Goal: Obtain resource: Download file/media

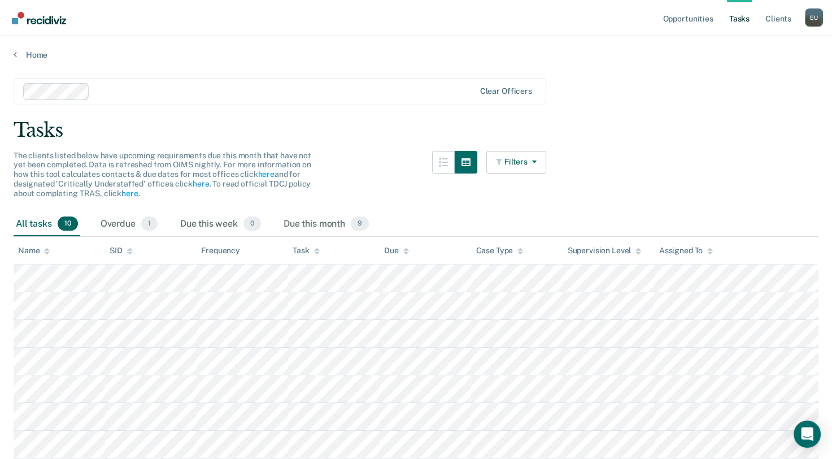
click at [734, 129] on div "Tasks" at bounding box center [416, 130] width 805 height 23
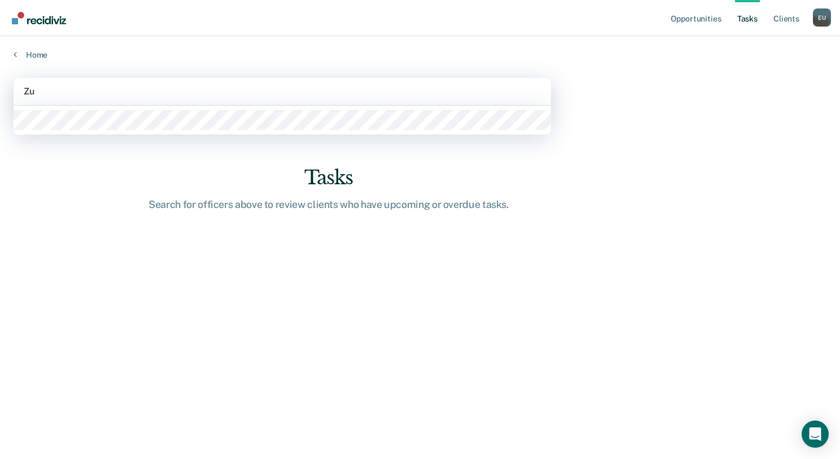
type input "[DATE]"
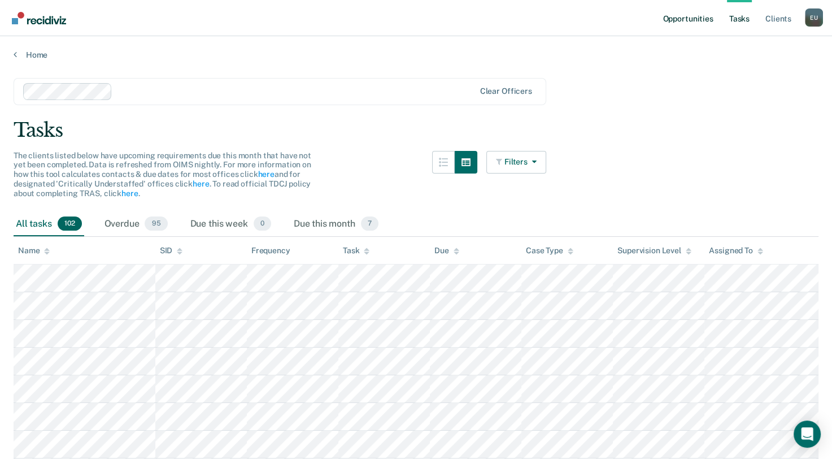
click at [687, 21] on link "Opportunities" at bounding box center [687, 18] width 55 height 36
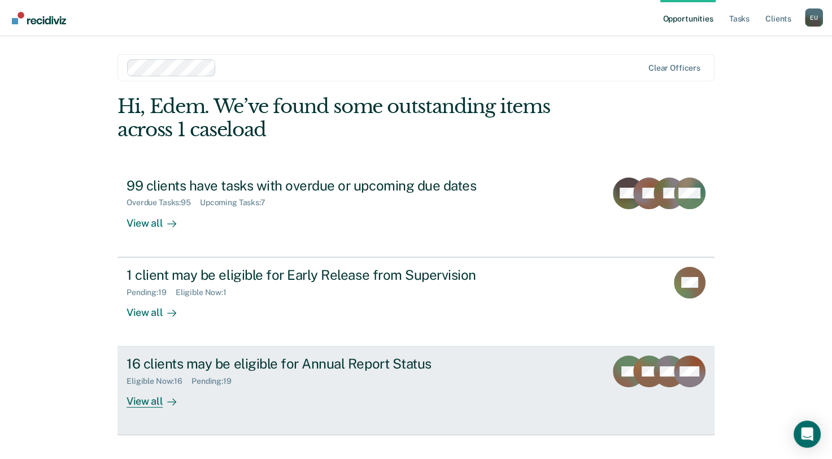
click at [579, 379] on link "16 clients may be eligible for Annual Report Status Eligible Now : 16 Pending :…" at bounding box center [415, 390] width 597 height 89
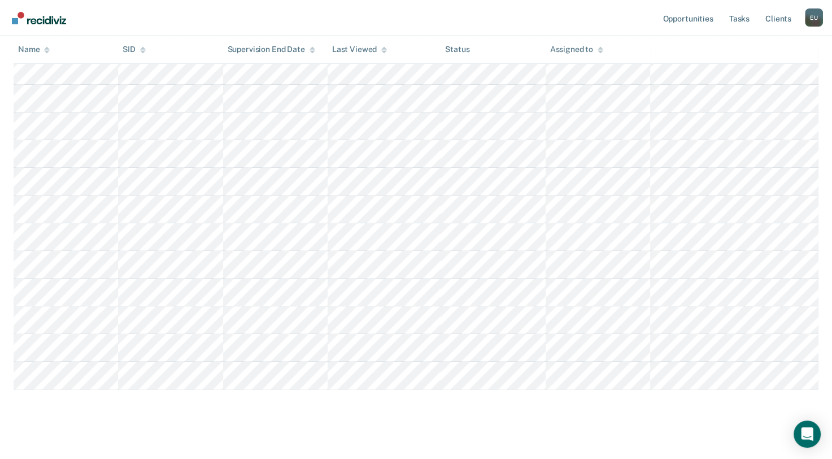
scroll to position [350, 0]
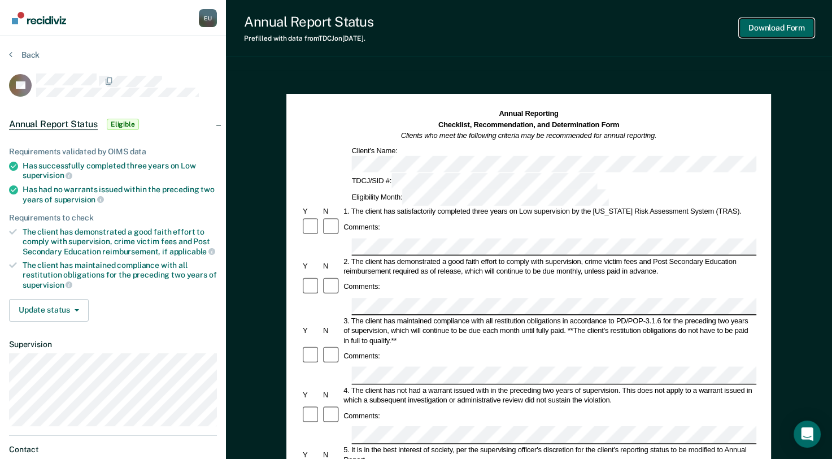
click at [771, 29] on button "Download Form" at bounding box center [776, 28] width 75 height 19
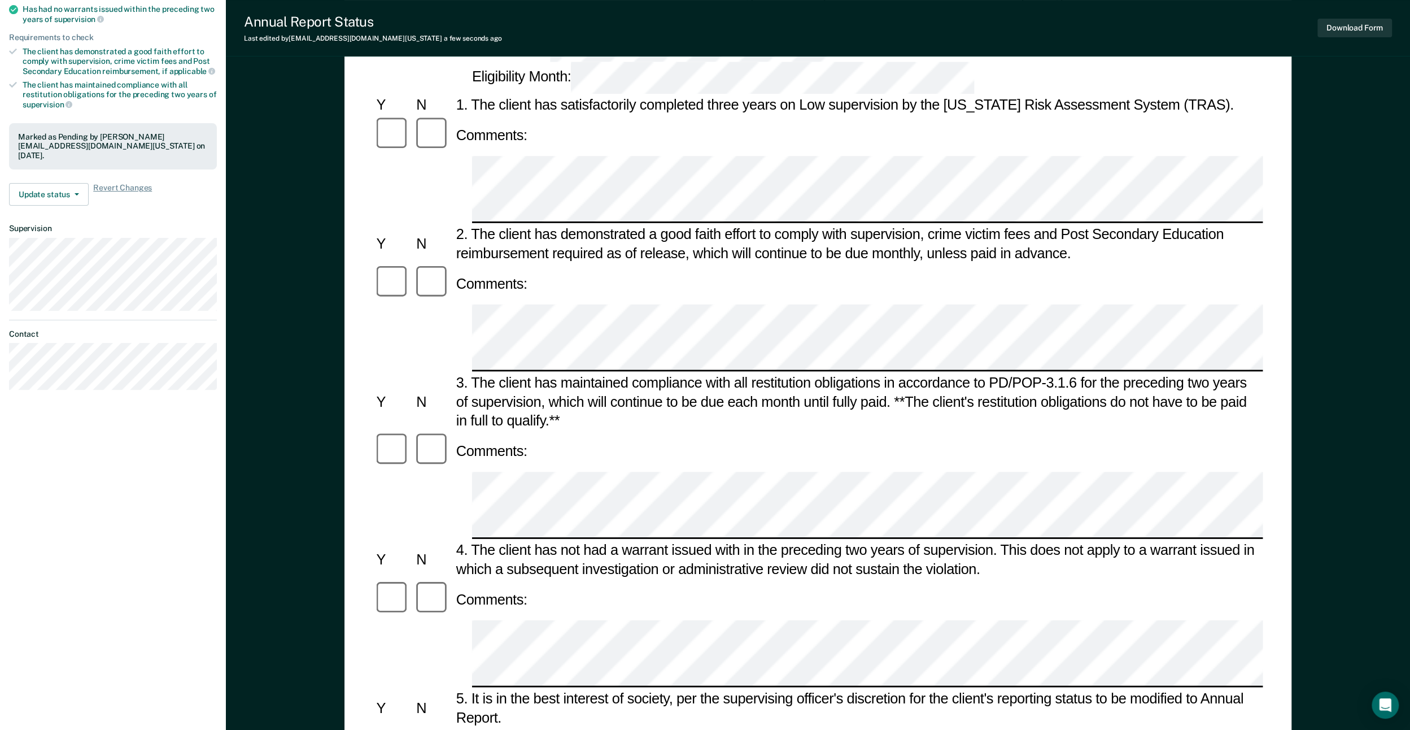
scroll to position [169, 0]
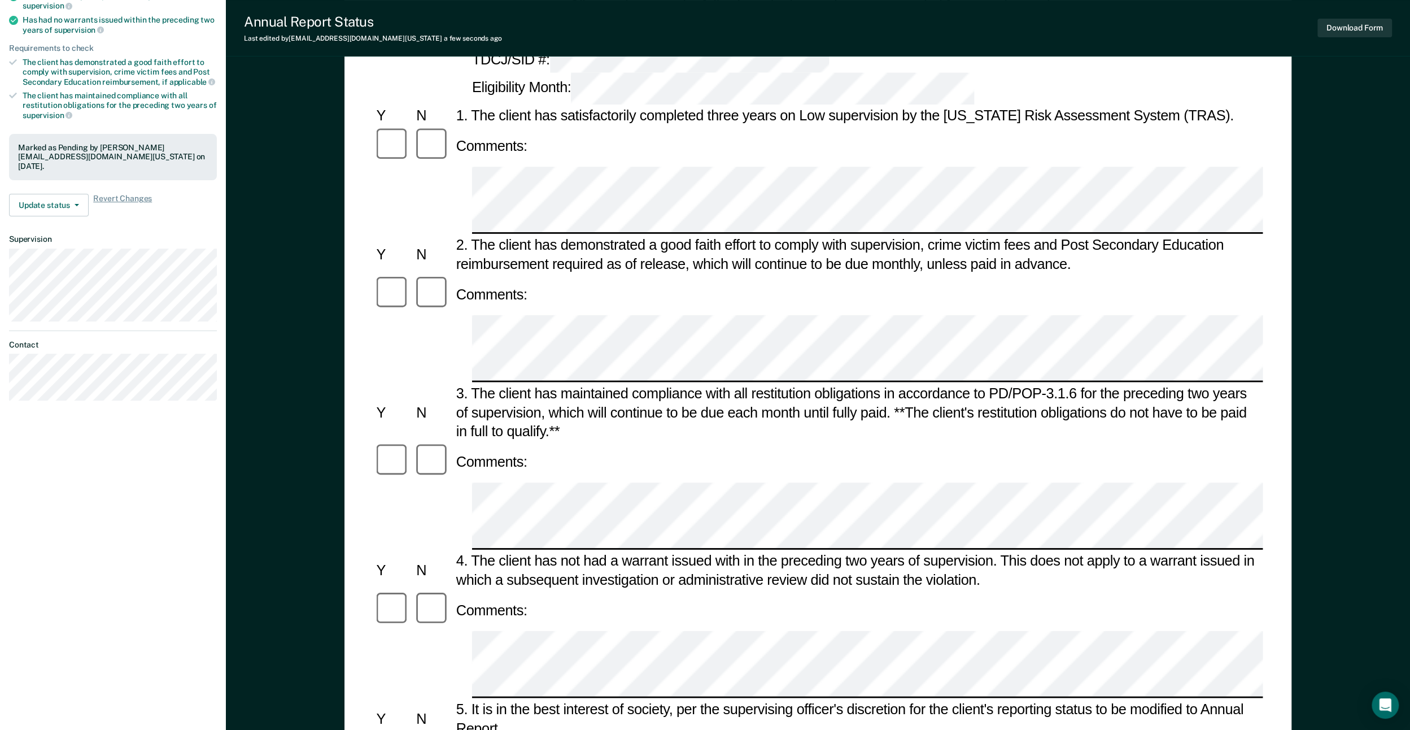
click at [490, 217] on form "Annual Reporting Checklist, Recommendation, and Determination Form Clients who …" at bounding box center [817, 732] width 889 height 1559
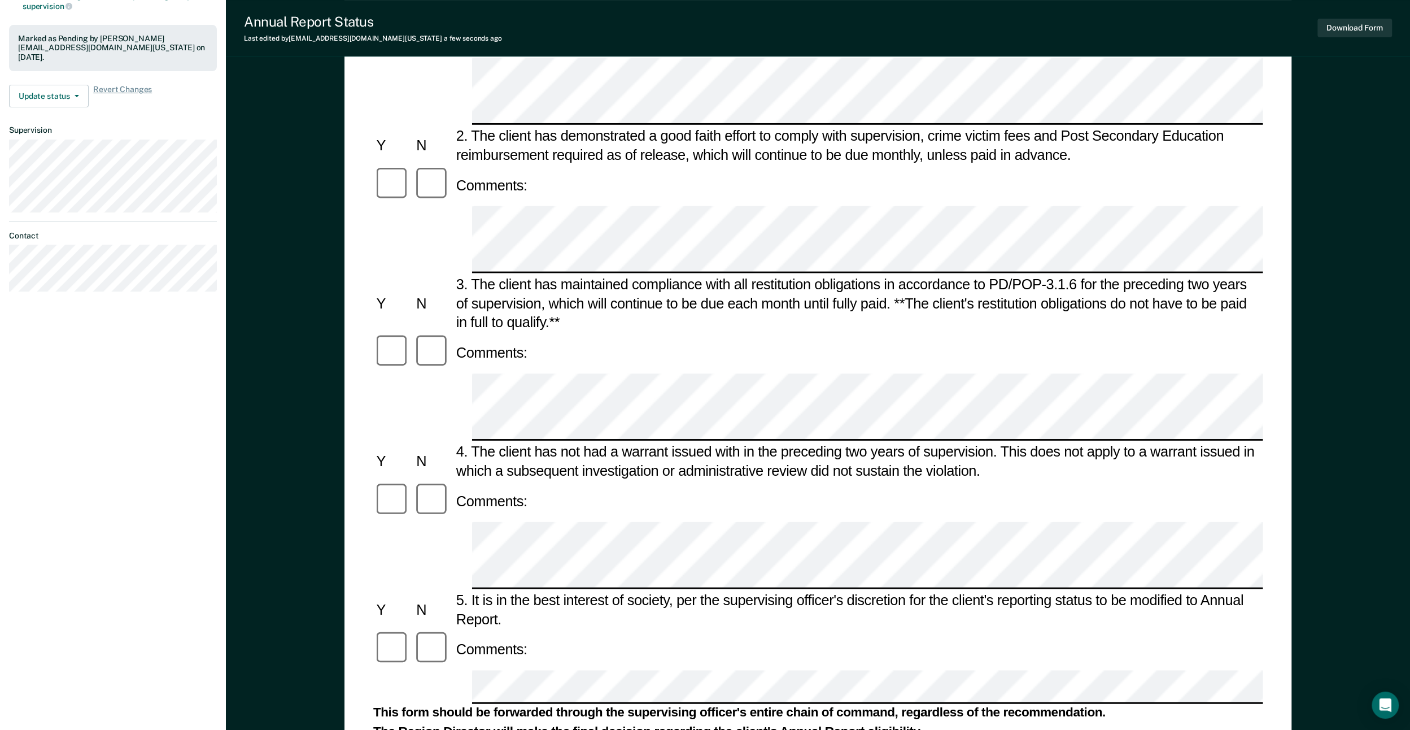
scroll to position [290, 0]
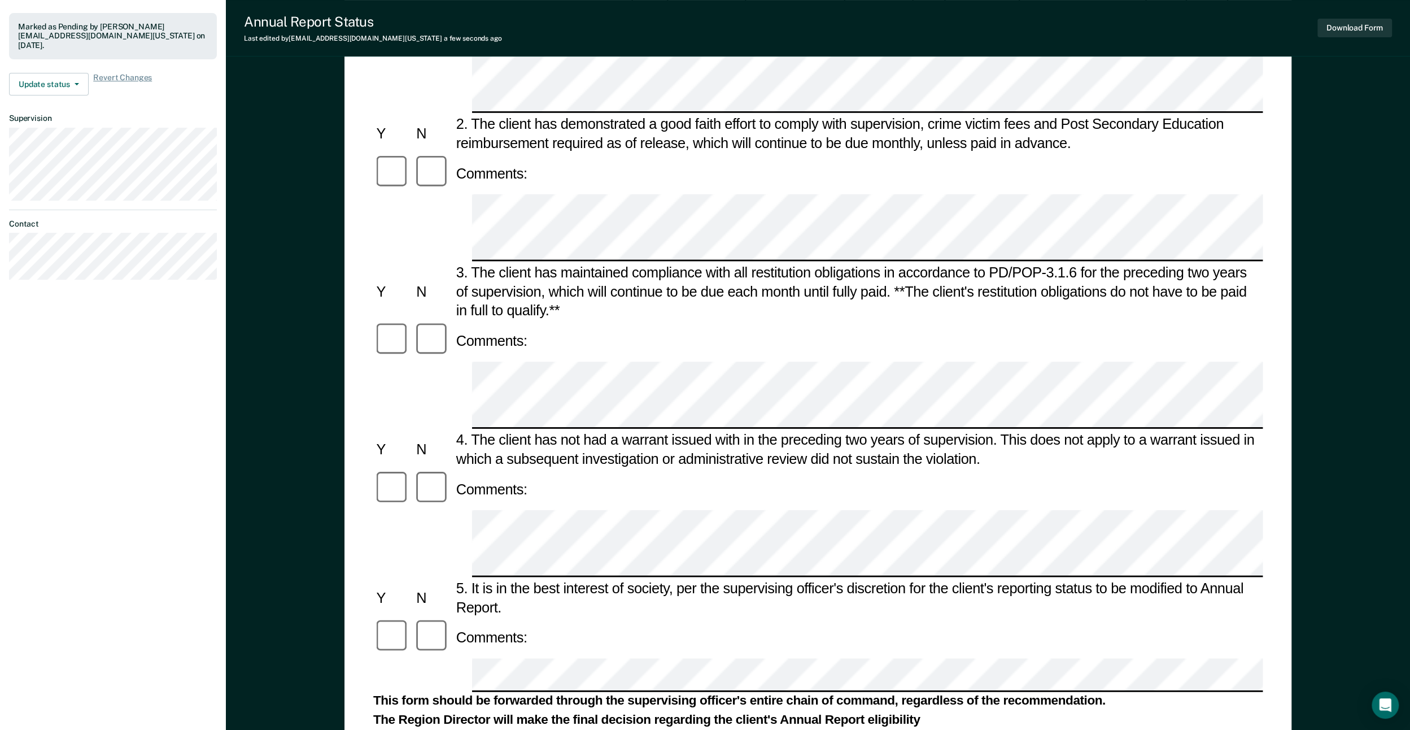
click at [840, 458] on form "Annual Reporting Checklist, Recommendation, and Determination Form Clients who …" at bounding box center [817, 673] width 889 height 1683
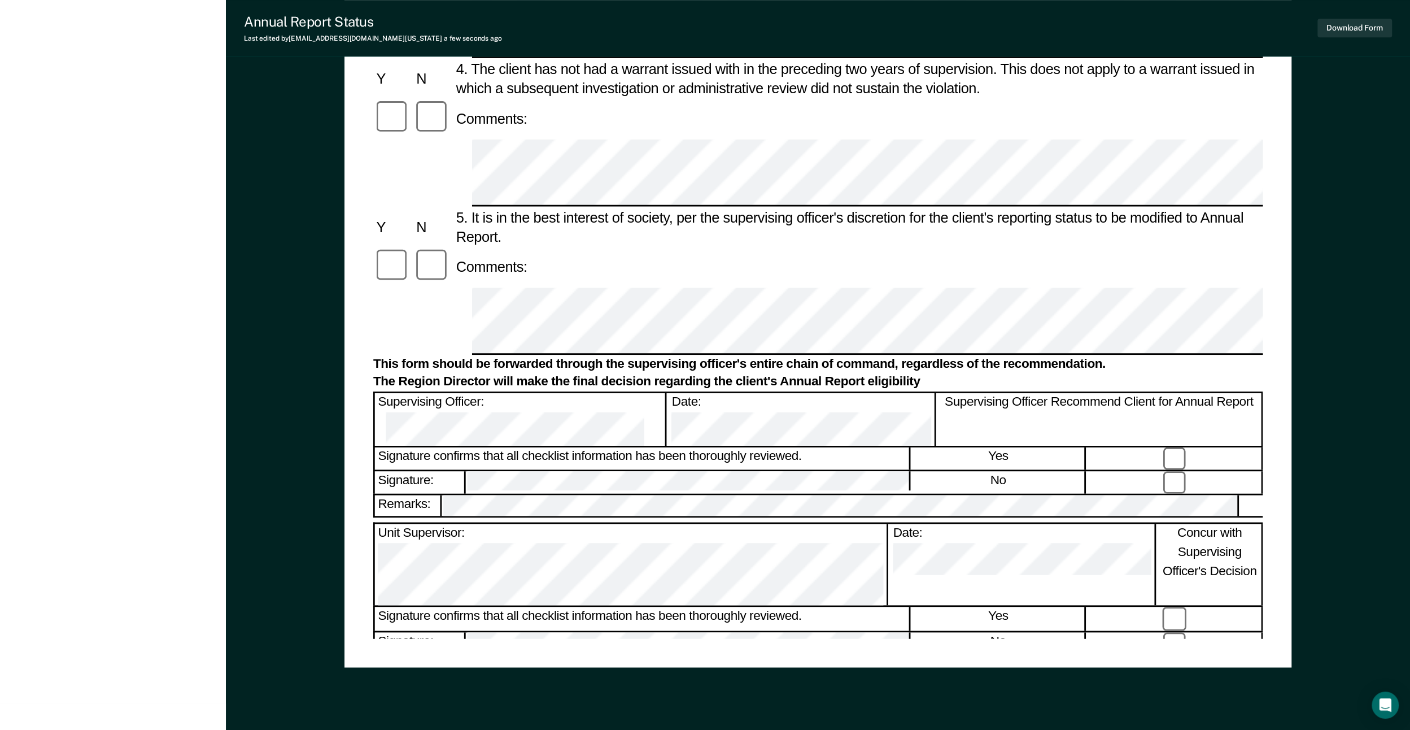
scroll to position [686, 0]
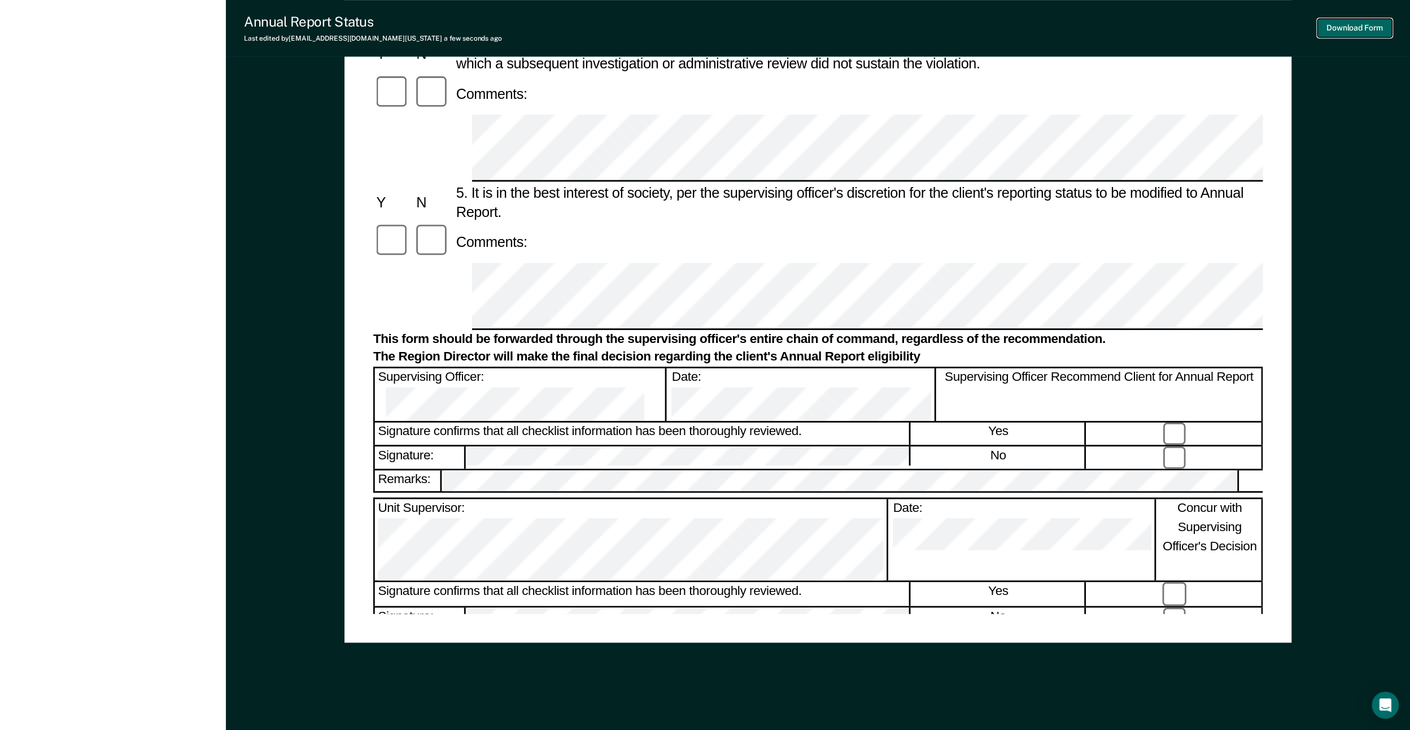
click at [840, 28] on button "Download Form" at bounding box center [1354, 28] width 75 height 19
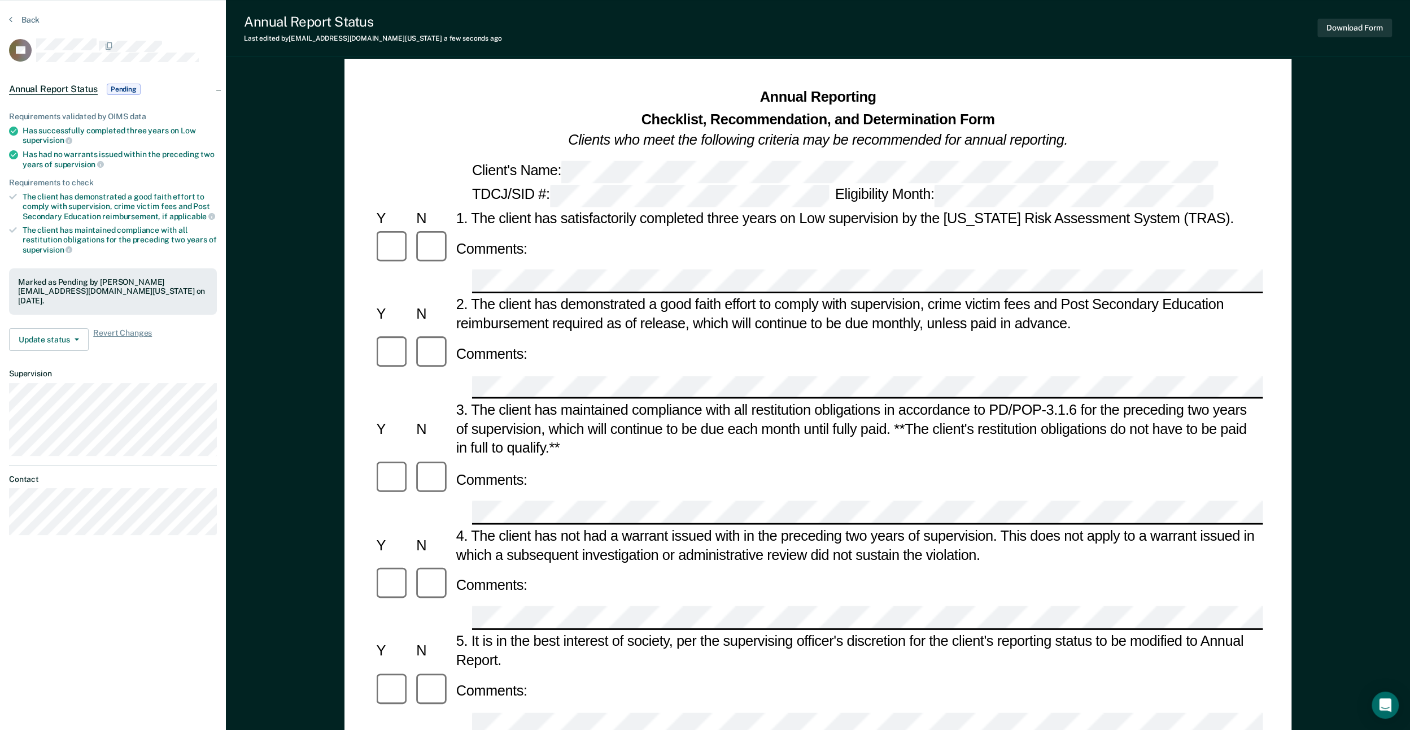
scroll to position [0, 0]
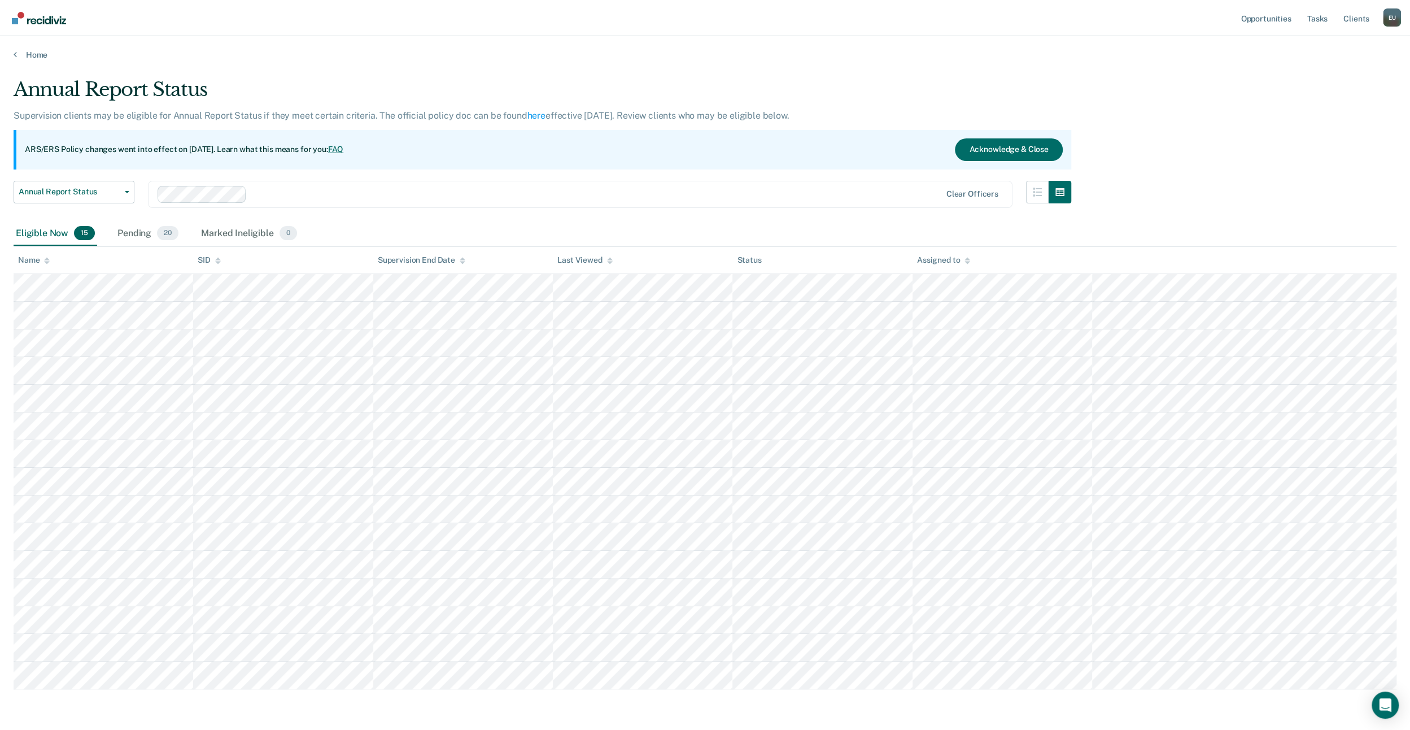
scroll to position [41, 0]
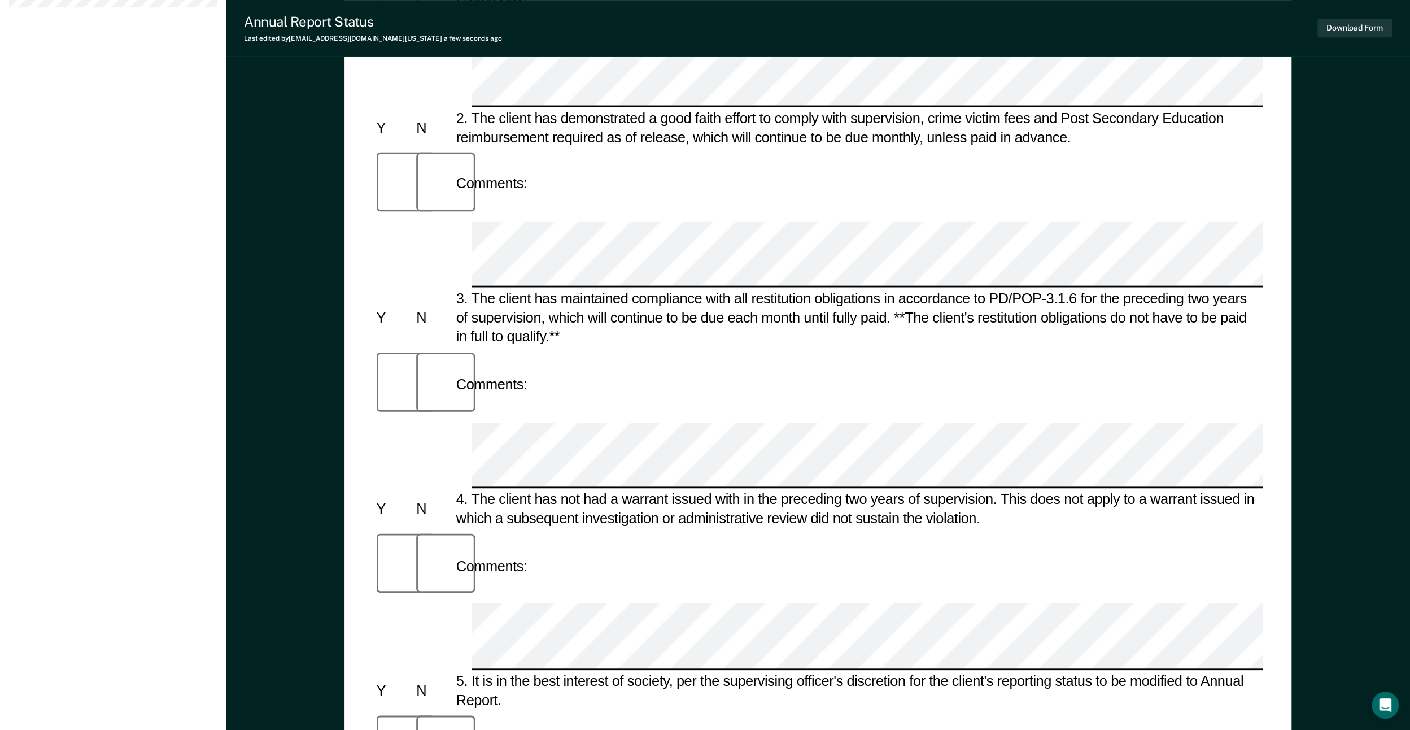
scroll to position [508, 0]
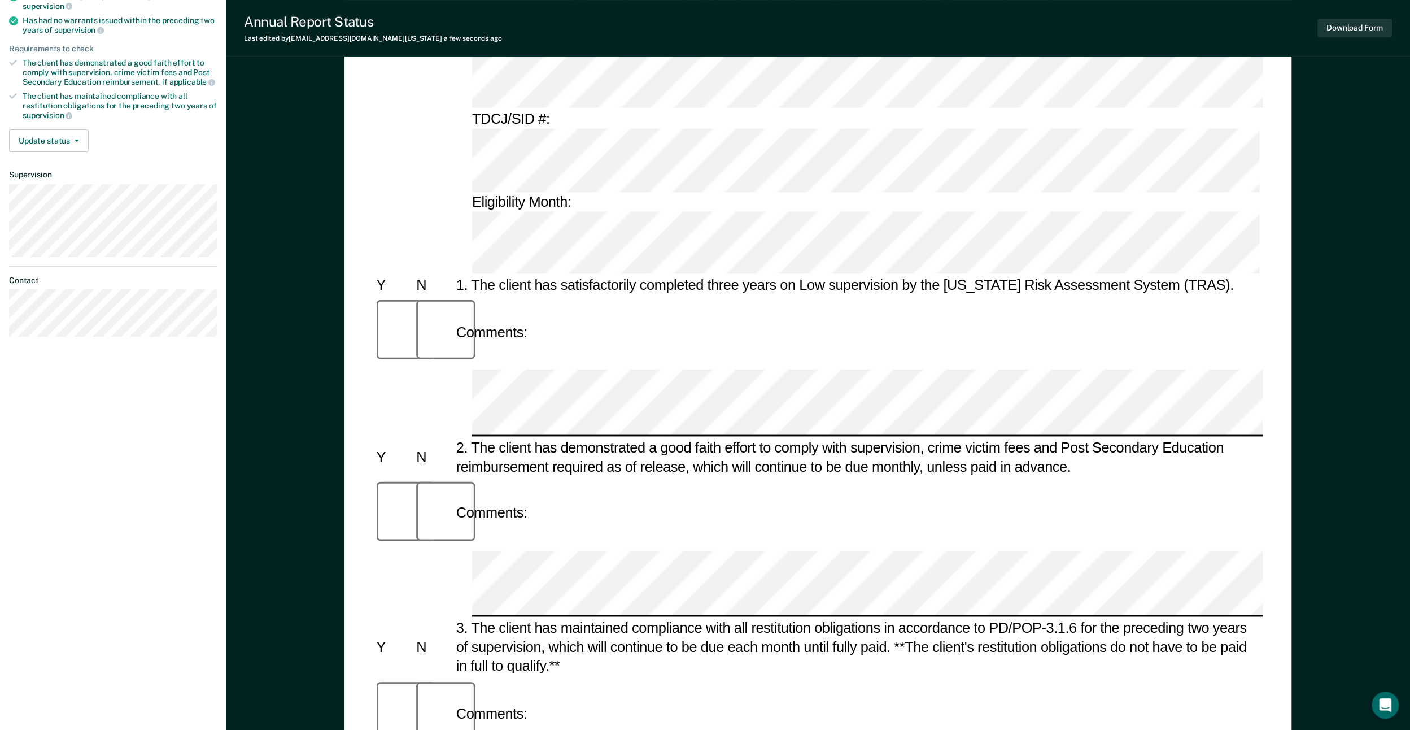
scroll to position [226, 0]
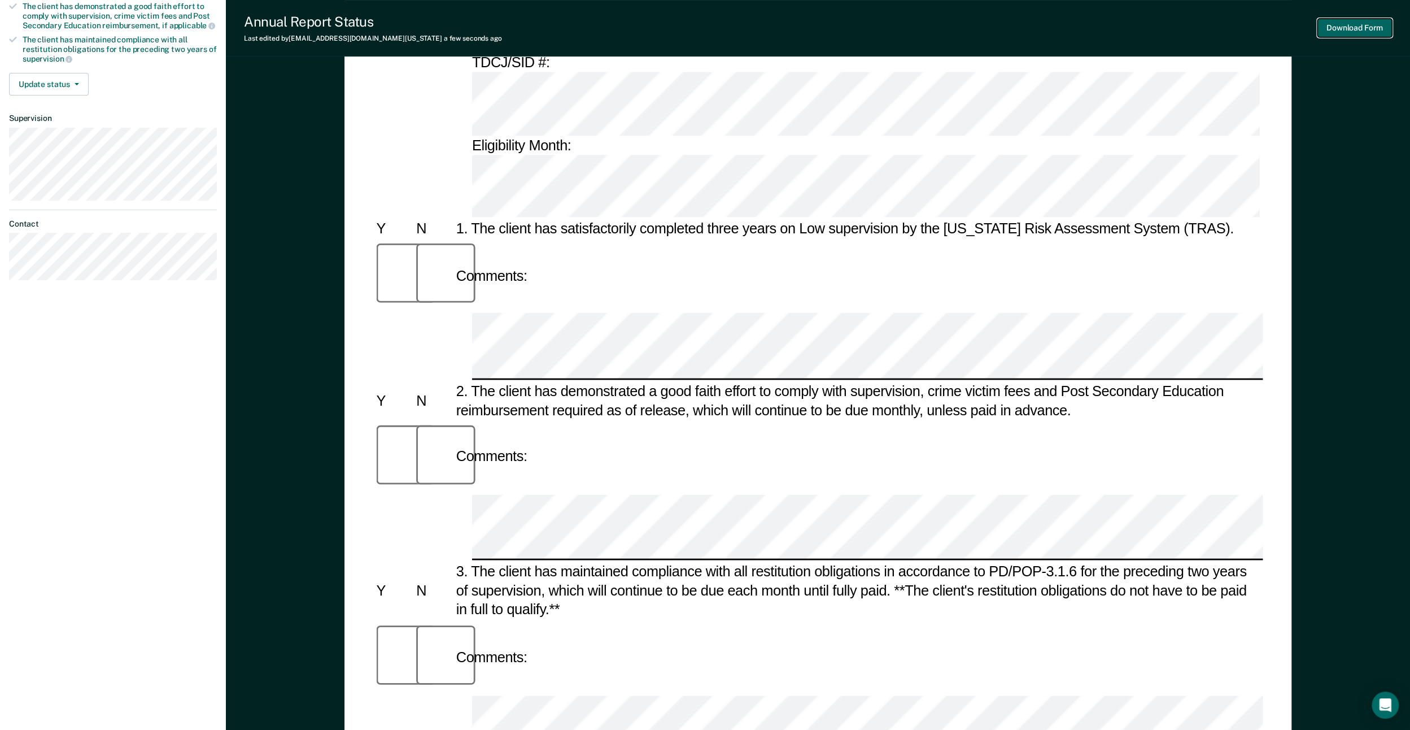
click at [840, 25] on button "Download Form" at bounding box center [1354, 28] width 75 height 19
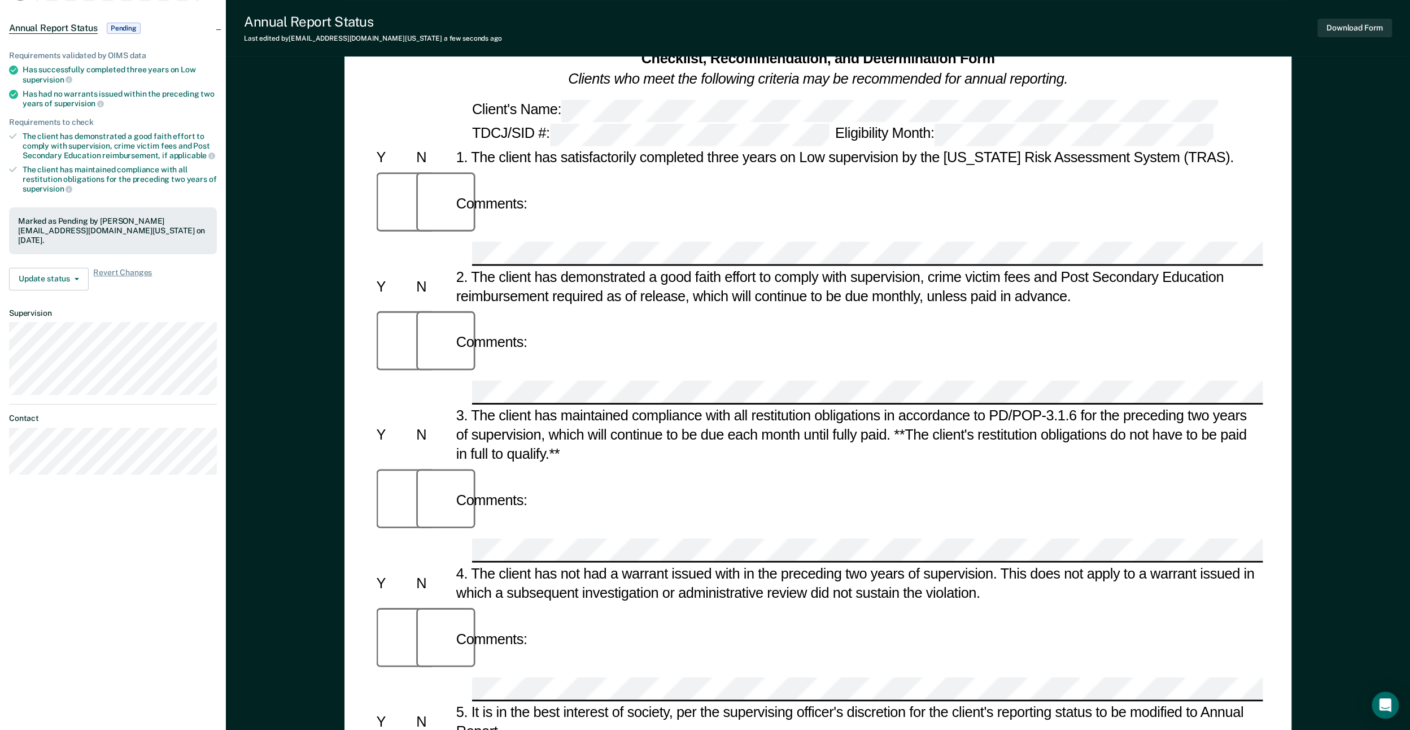
scroll to position [0, 0]
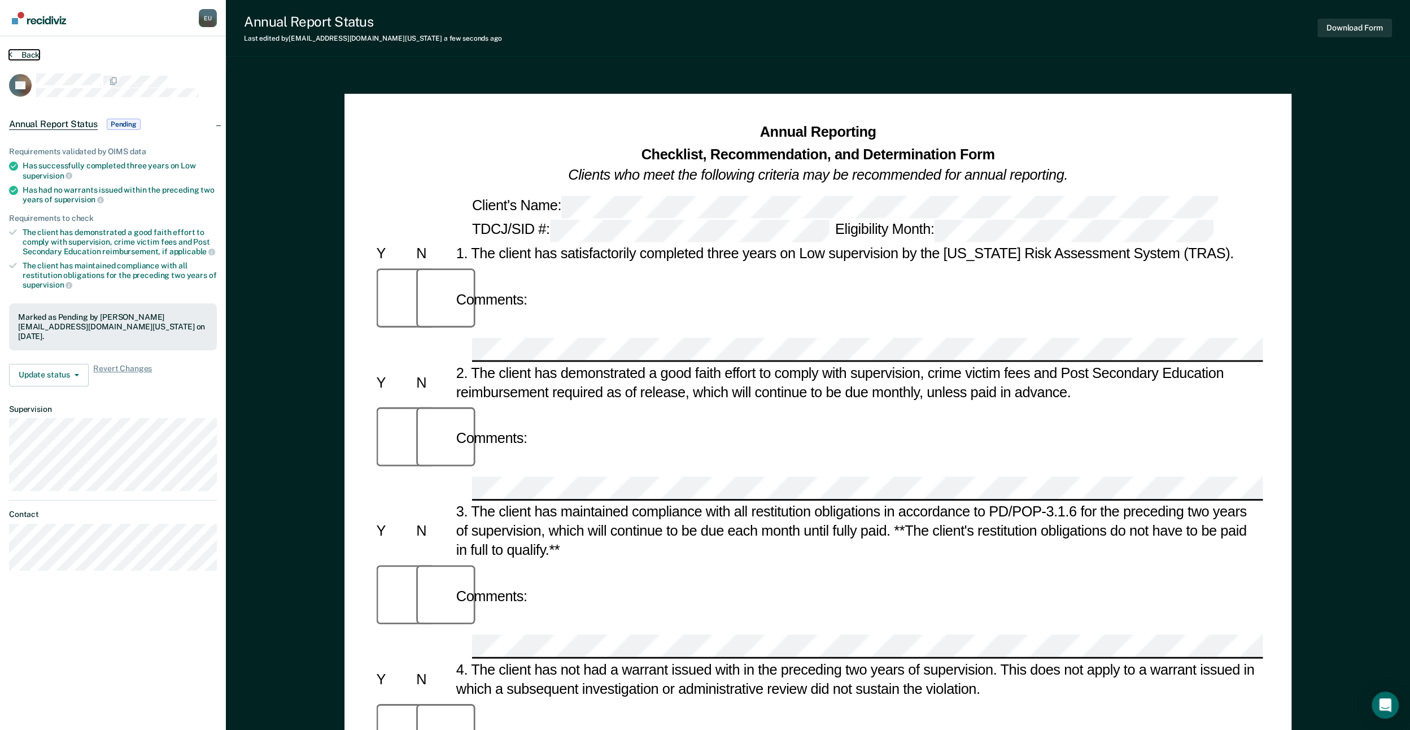
click at [16, 51] on button "Back" at bounding box center [24, 55] width 30 height 10
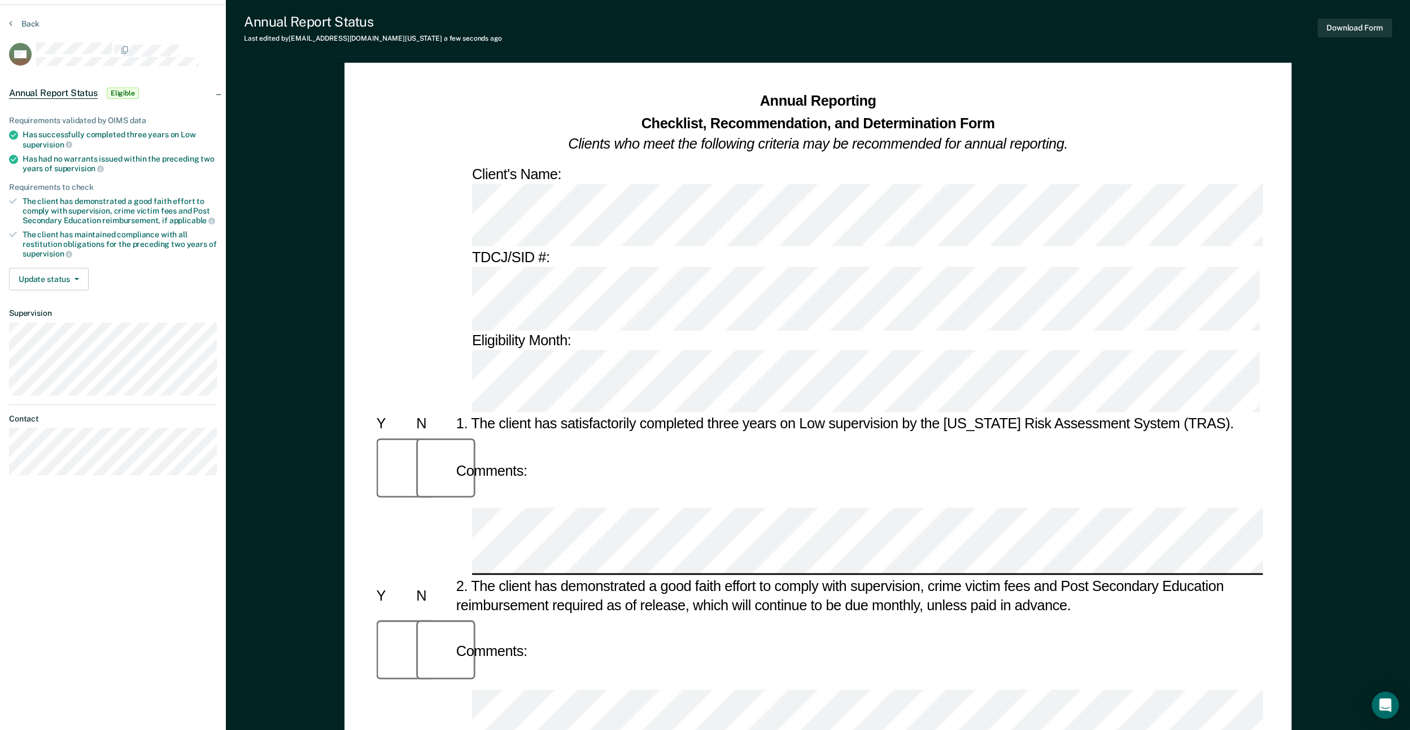
scroll to position [56, 0]
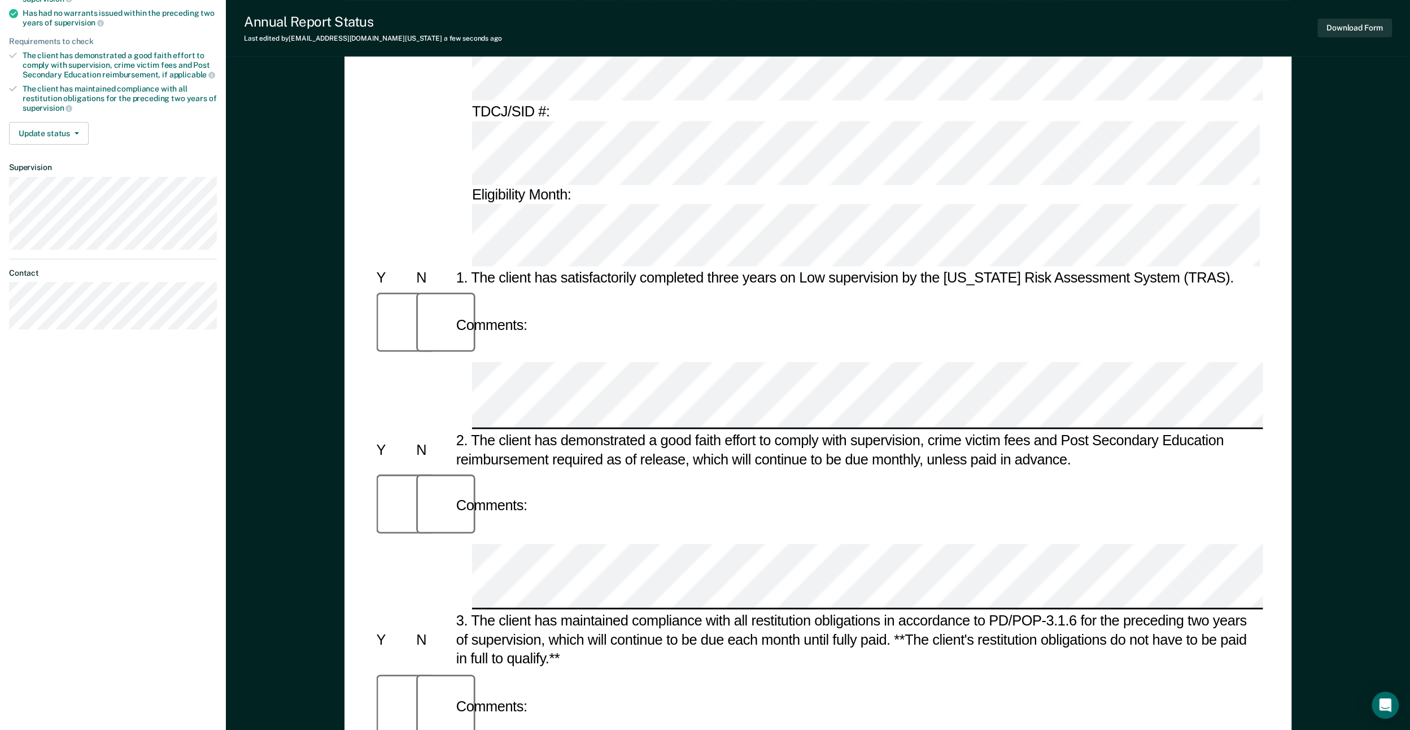
scroll to position [169, 0]
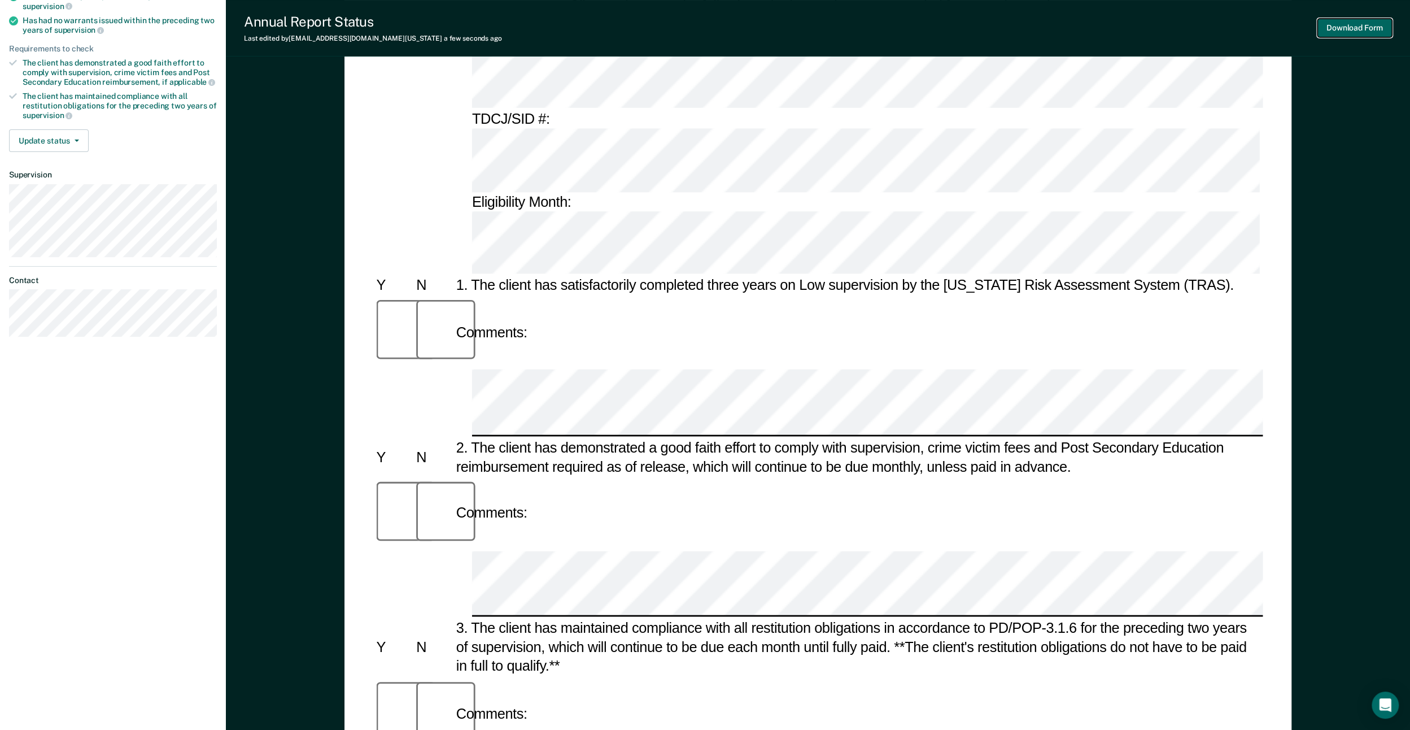
click at [840, 32] on button "Download Form" at bounding box center [1354, 28] width 75 height 19
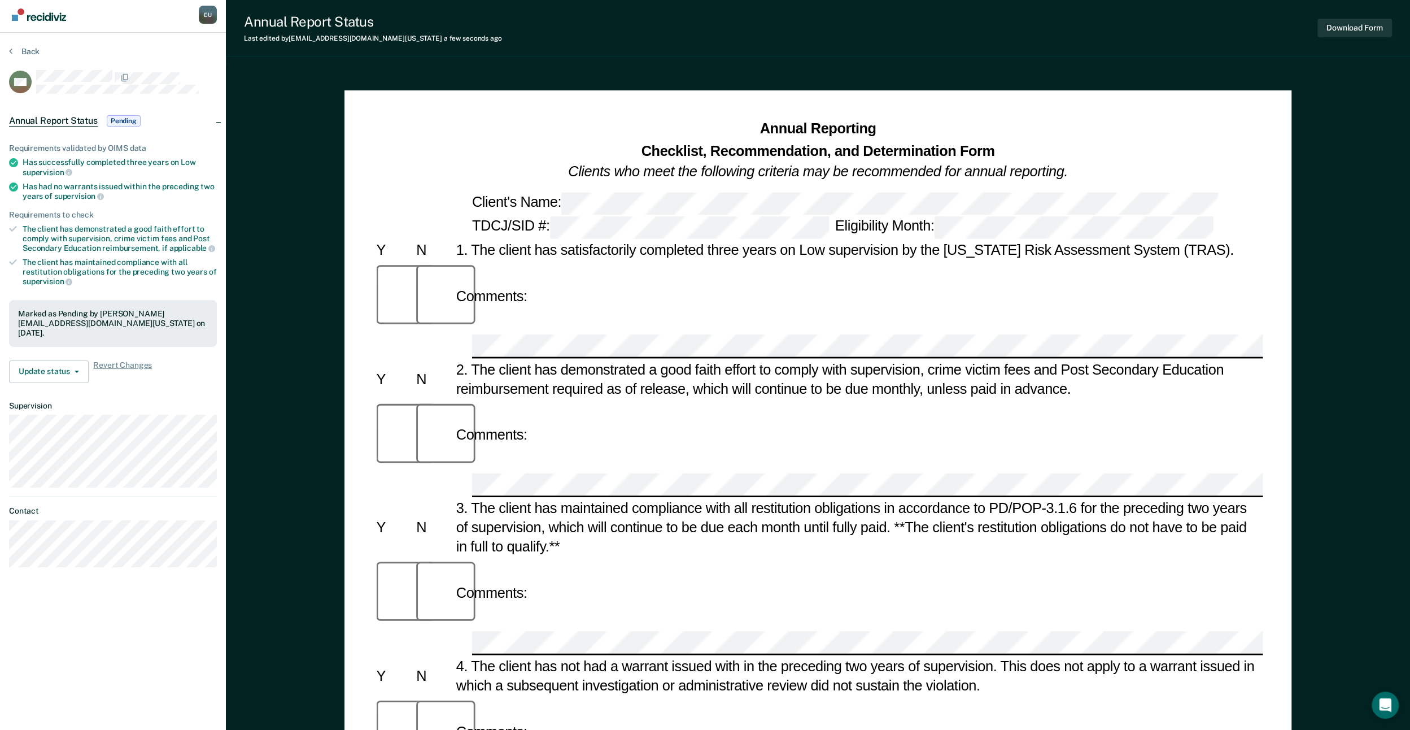
scroll to position [0, 0]
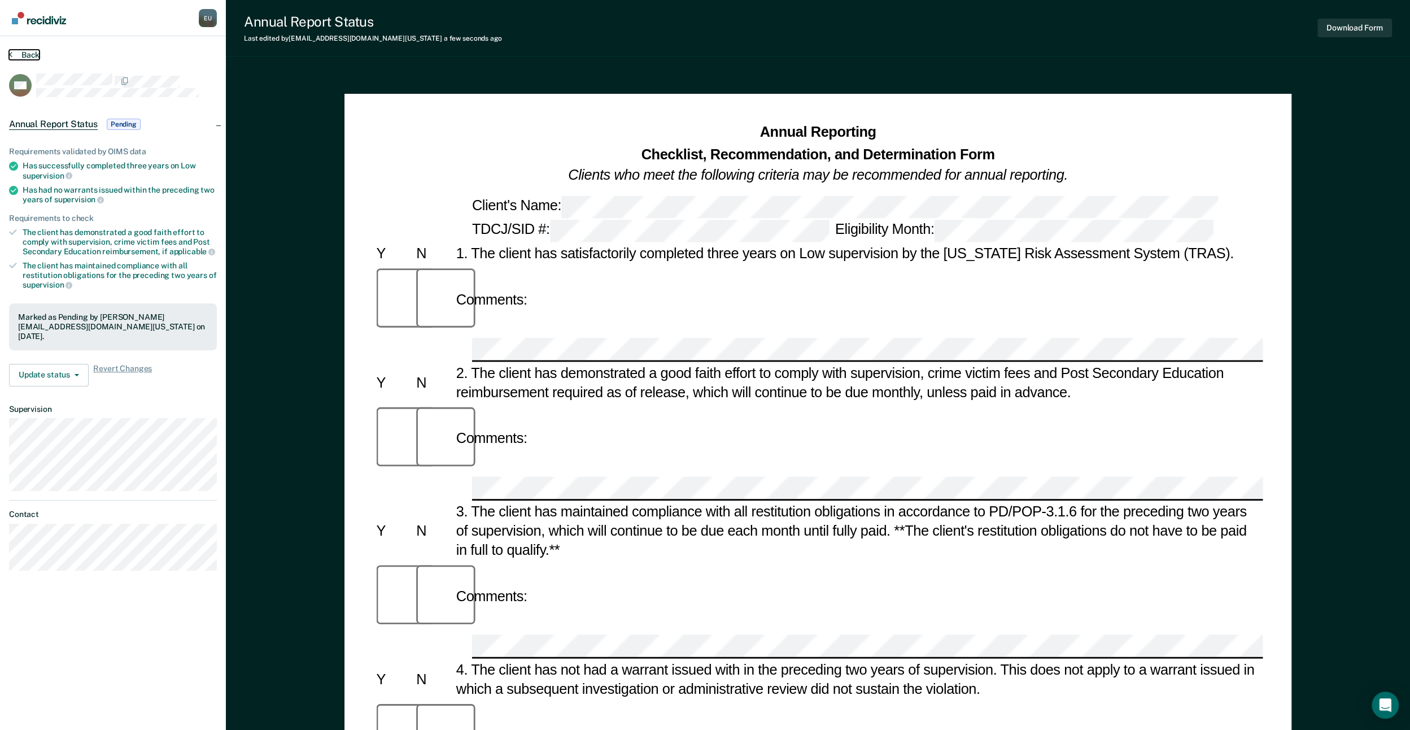
click at [30, 56] on button "Back" at bounding box center [24, 55] width 30 height 10
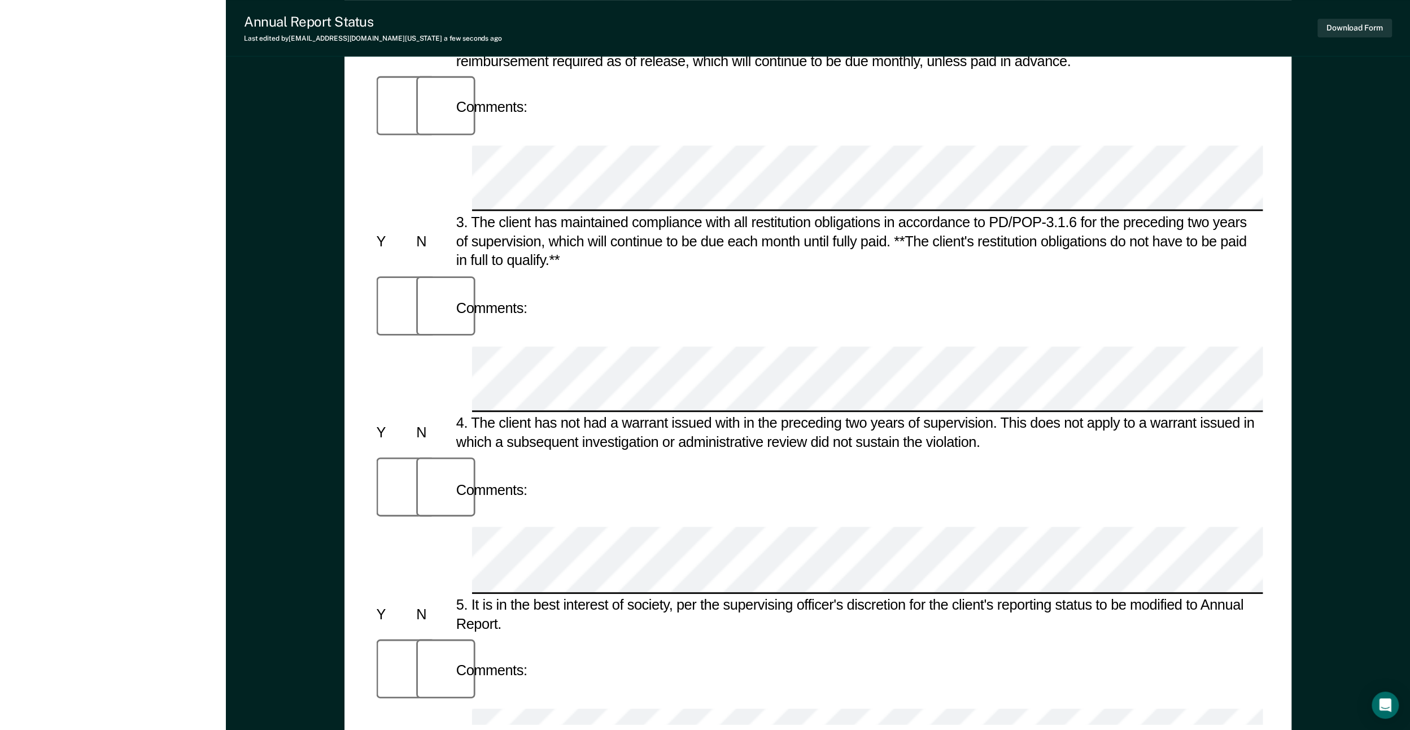
scroll to position [565, 0]
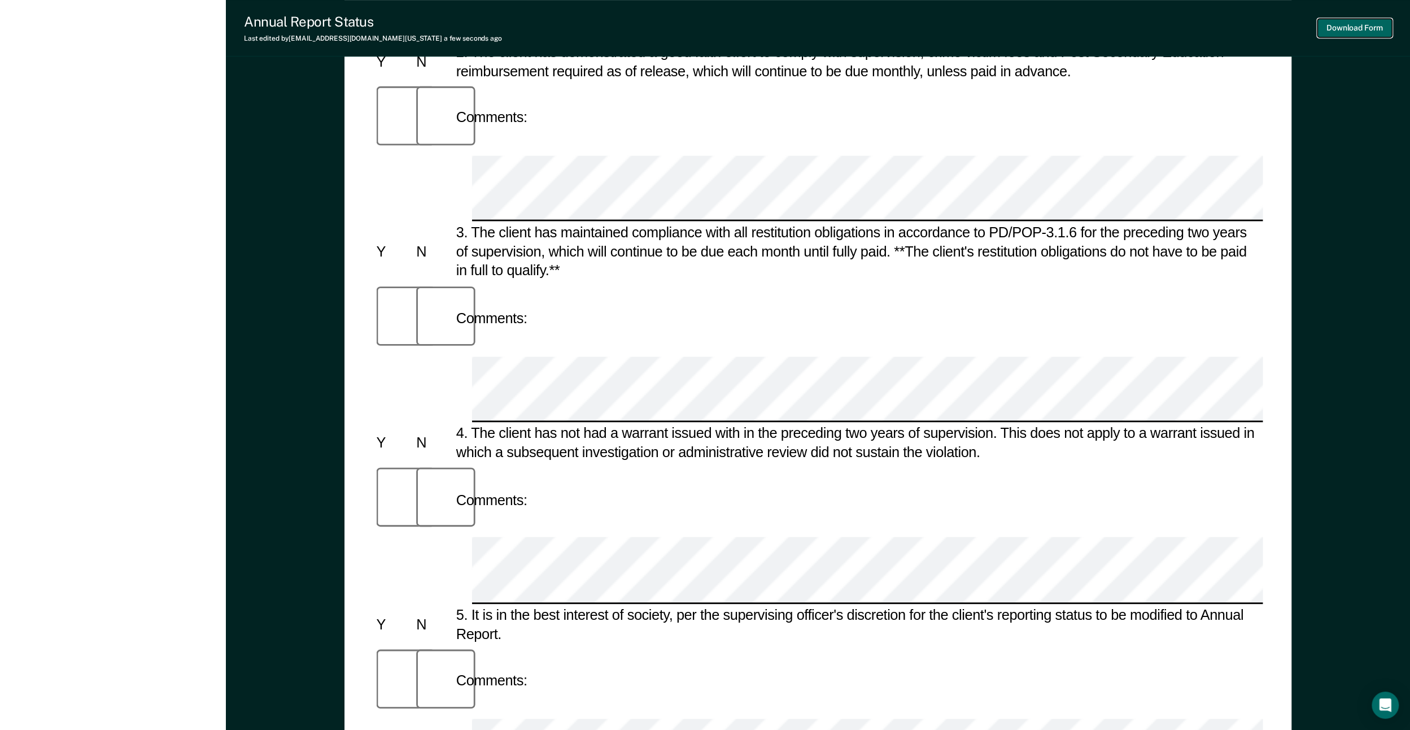
click at [840, 26] on button "Download Form" at bounding box center [1354, 28] width 75 height 19
